Goal: Task Accomplishment & Management: Use online tool/utility

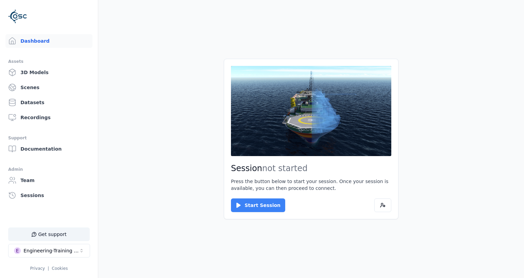
click at [255, 207] on button "Start Session" at bounding box center [258, 205] width 54 height 14
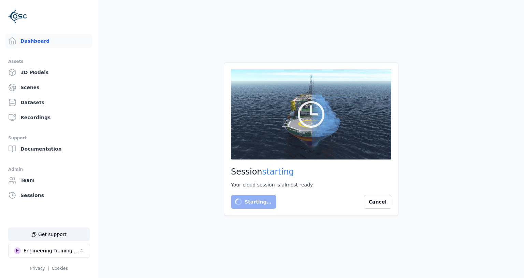
click at [178, 98] on main "Session starting Your cloud session is almost ready. Starting… Cancel" at bounding box center [311, 139] width 426 height 278
click at [208, 136] on main "Session starting Your cloud session is almost ready. Starting… Cancel" at bounding box center [311, 139] width 426 height 278
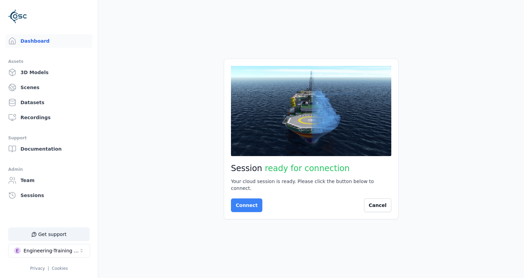
click at [240, 204] on button "Connect" at bounding box center [246, 205] width 31 height 14
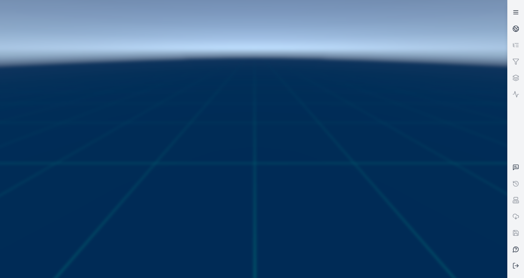
click at [514, 16] on link at bounding box center [516, 12] width 16 height 16
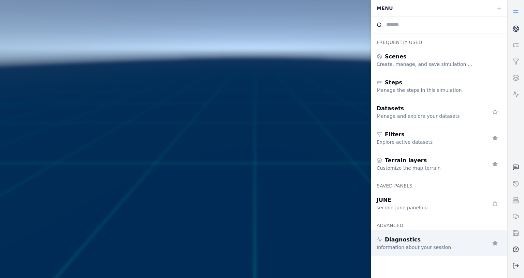
click at [403, 246] on div "Information about your session" at bounding box center [426, 247] width 98 height 7
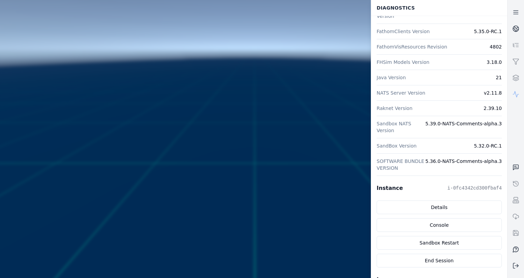
scroll to position [132, 0]
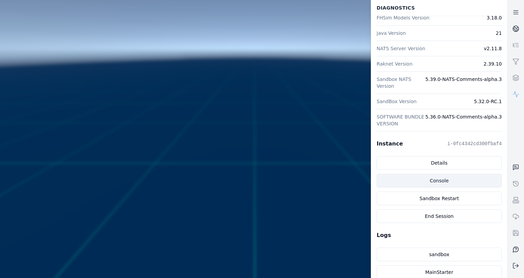
click at [433, 179] on link "Console" at bounding box center [439, 181] width 125 height 14
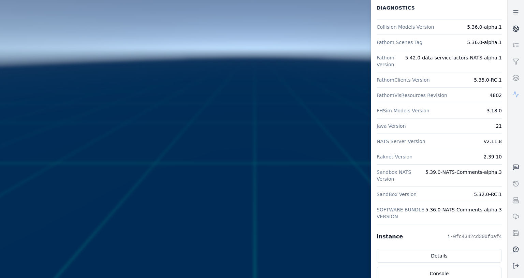
scroll to position [0, 0]
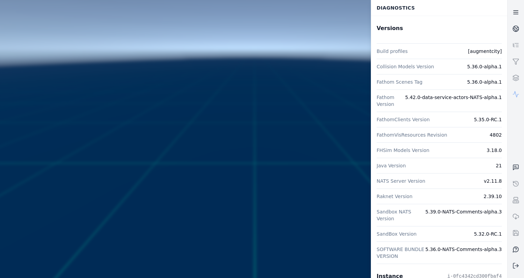
click at [517, 12] on icon at bounding box center [516, 12] width 7 height 7
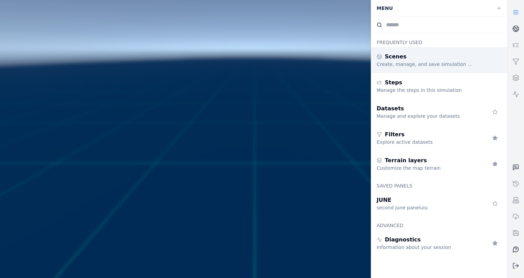
click at [413, 59] on div "Scenes" at bounding box center [426, 57] width 98 height 8
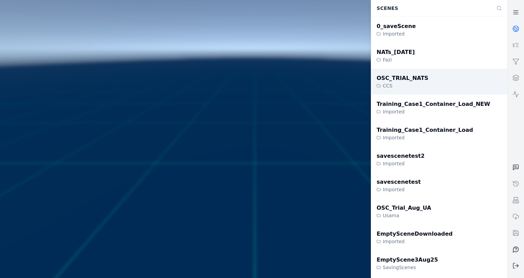
click at [407, 82] on div "OSC_TRIAL_NATS" at bounding box center [403, 78] width 52 height 8
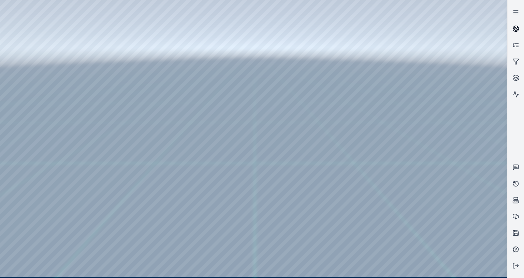
click at [518, 29] on icon at bounding box center [516, 28] width 7 height 7
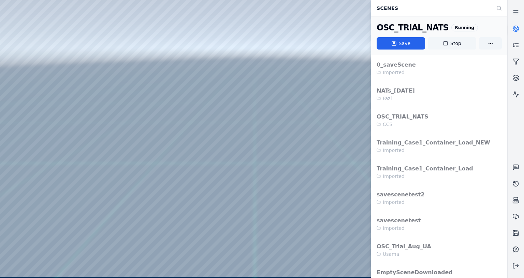
click at [449, 43] on button "Stop" at bounding box center [452, 43] width 48 height 12
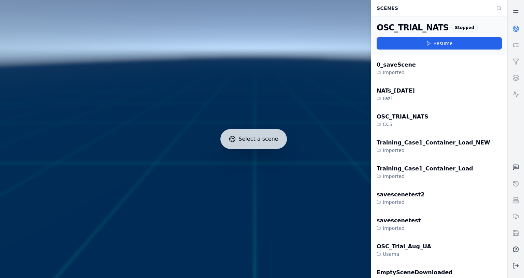
click at [518, 11] on line at bounding box center [516, 11] width 4 height 0
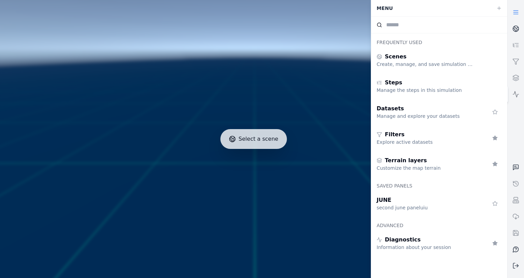
click at [519, 94] on icon at bounding box center [516, 94] width 7 height 7
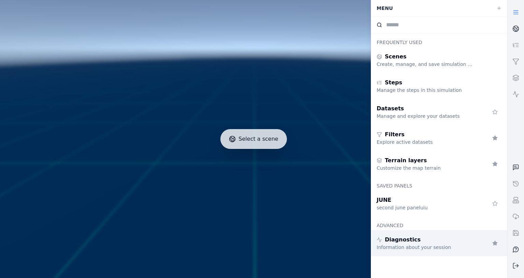
click at [425, 245] on div "Information about your session" at bounding box center [426, 247] width 98 height 7
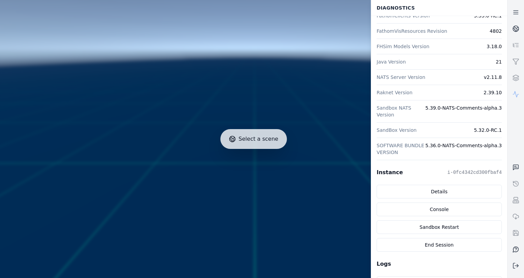
scroll to position [103, 0]
click at [439, 190] on link "Details" at bounding box center [439, 192] width 125 height 14
